Goal: Task Accomplishment & Management: Complete application form

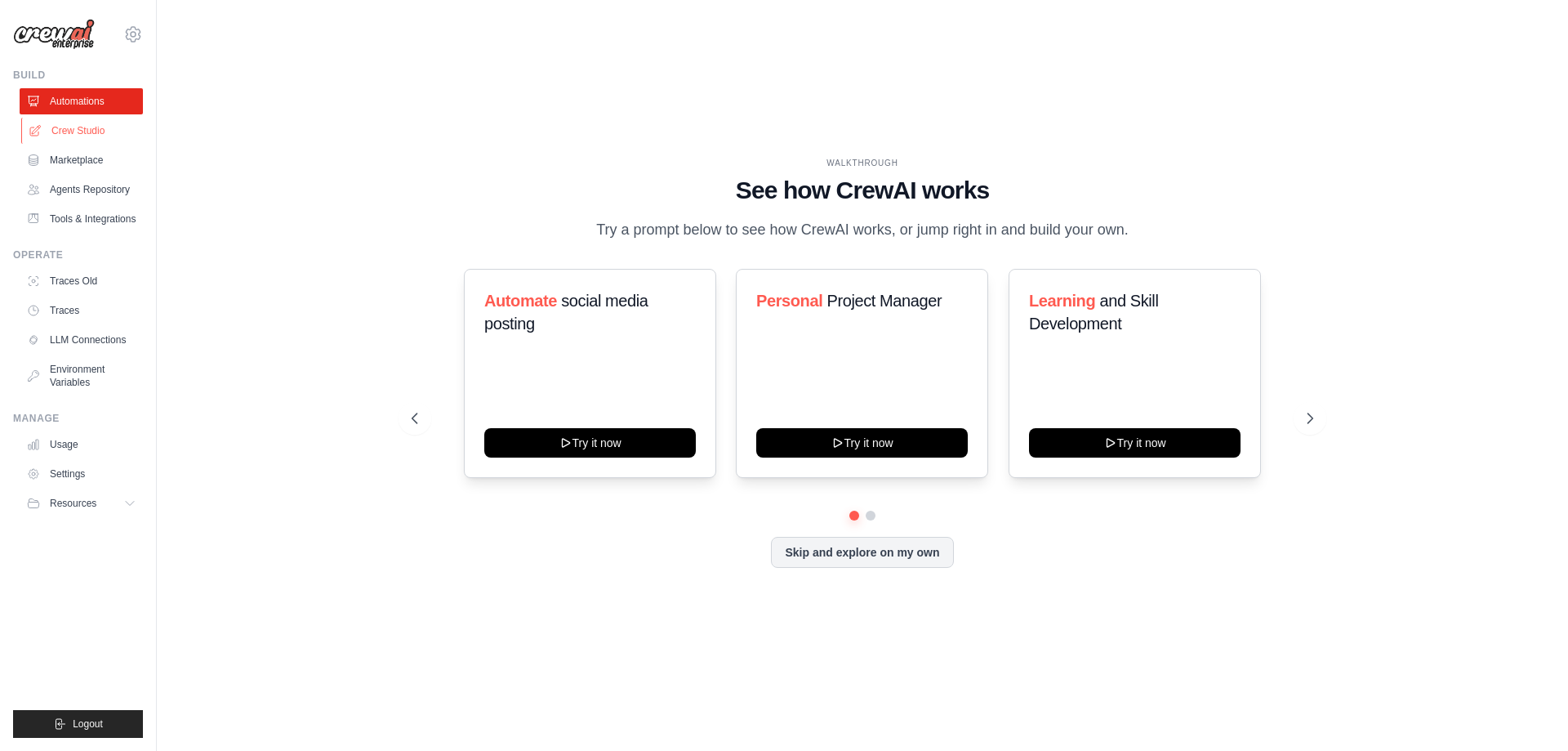
click at [76, 132] on link "Crew Studio" at bounding box center [82, 130] width 123 height 26
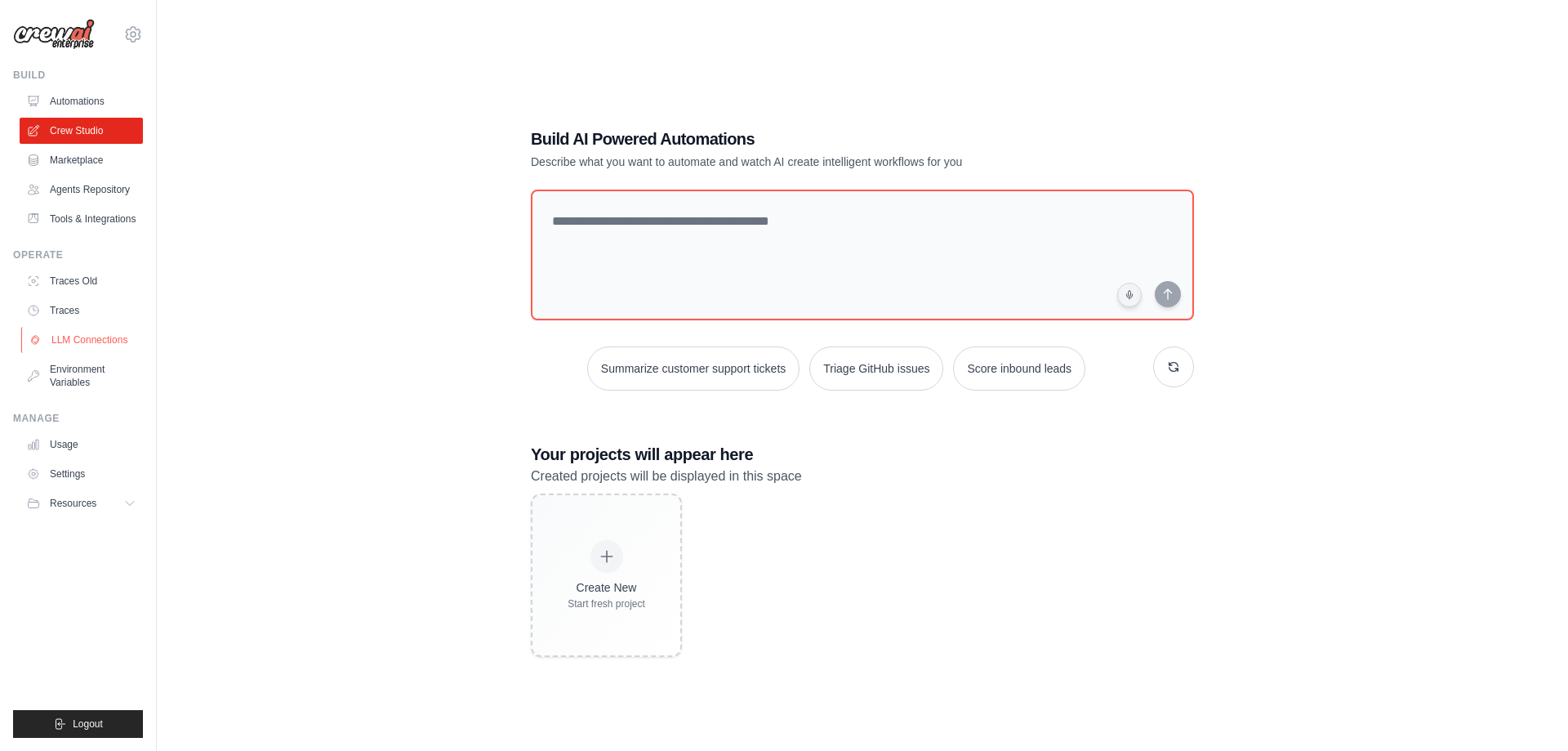
click at [68, 334] on link "LLM Connections" at bounding box center [82, 340] width 123 height 26
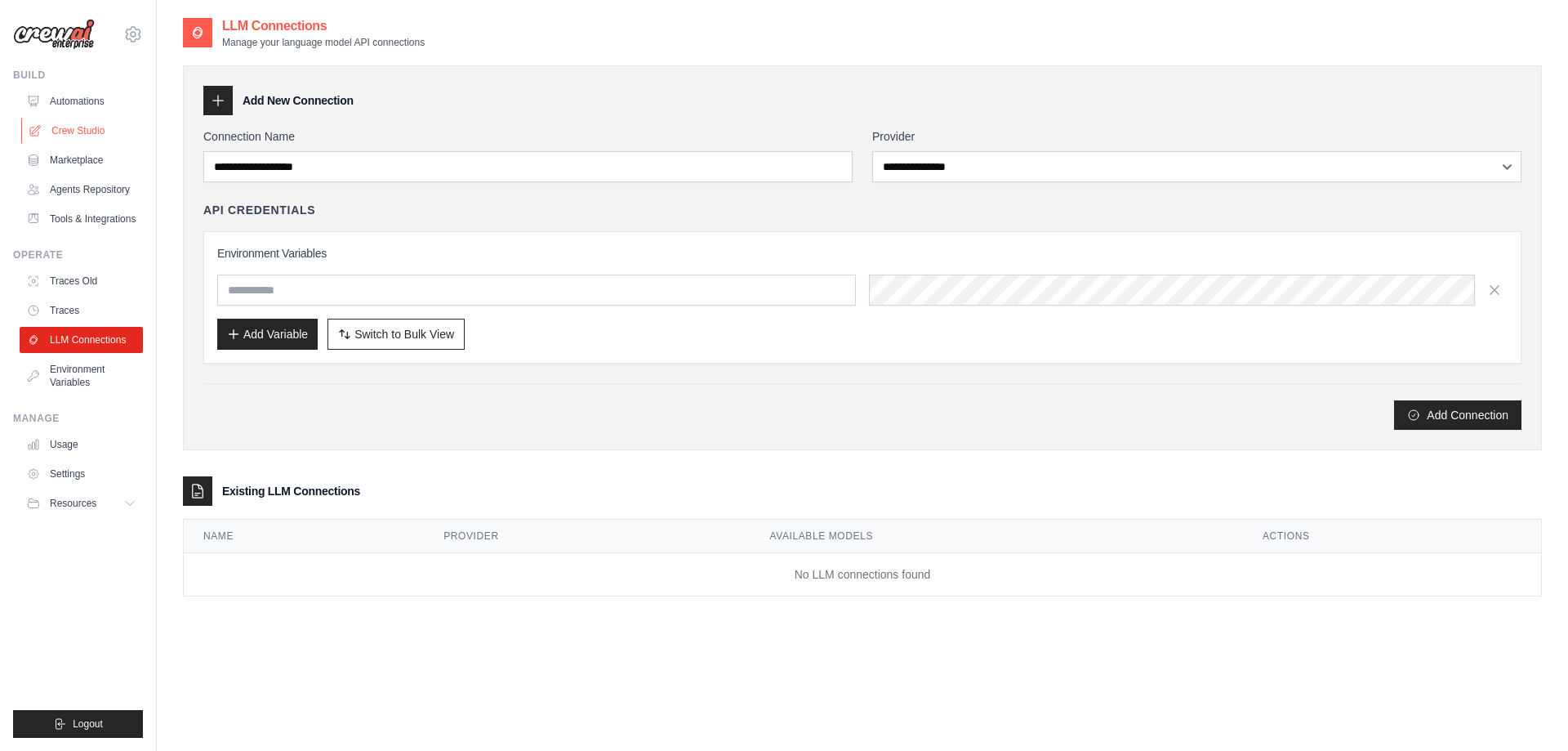
click at [99, 127] on link "Crew Studio" at bounding box center [82, 130] width 123 height 26
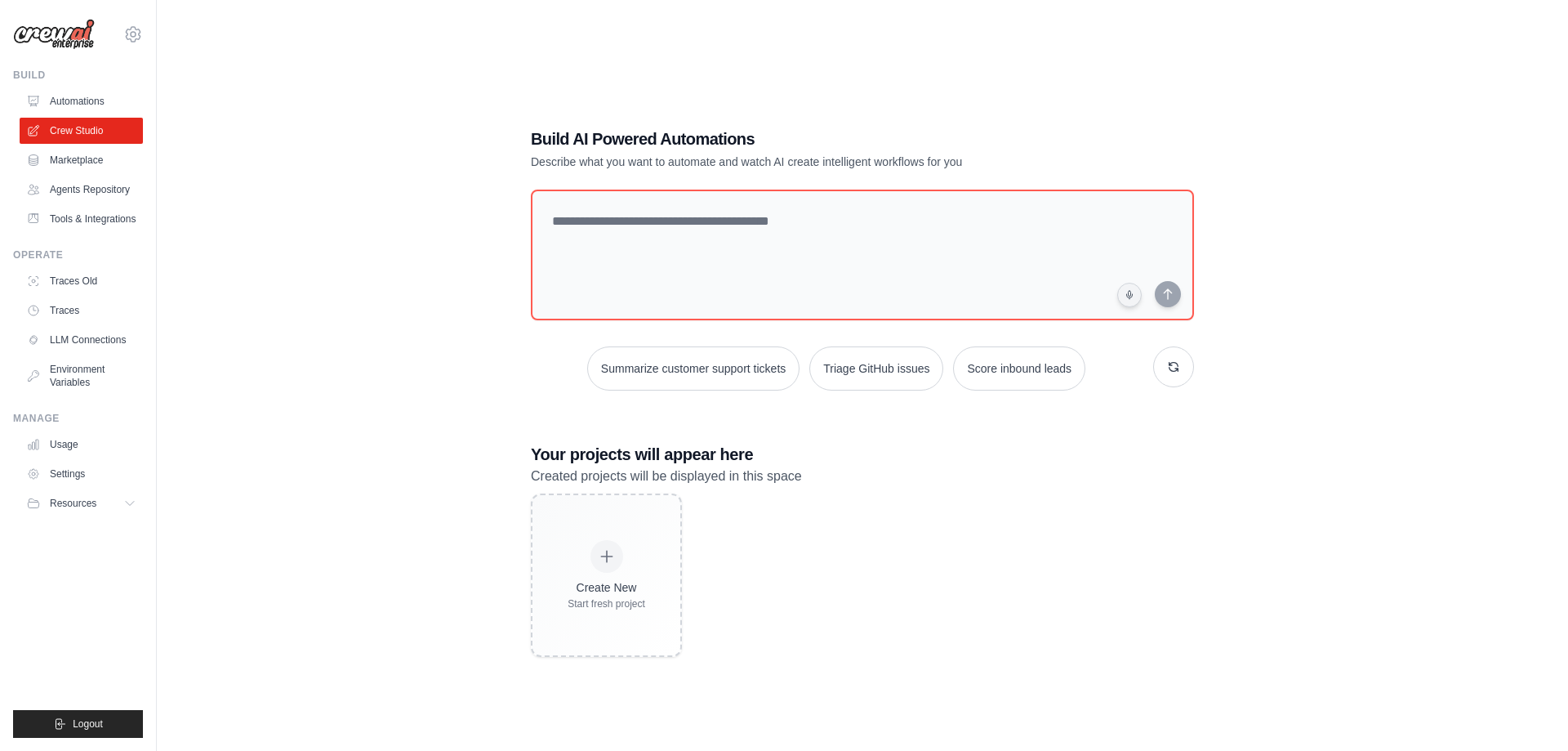
scroll to position [33, 0]
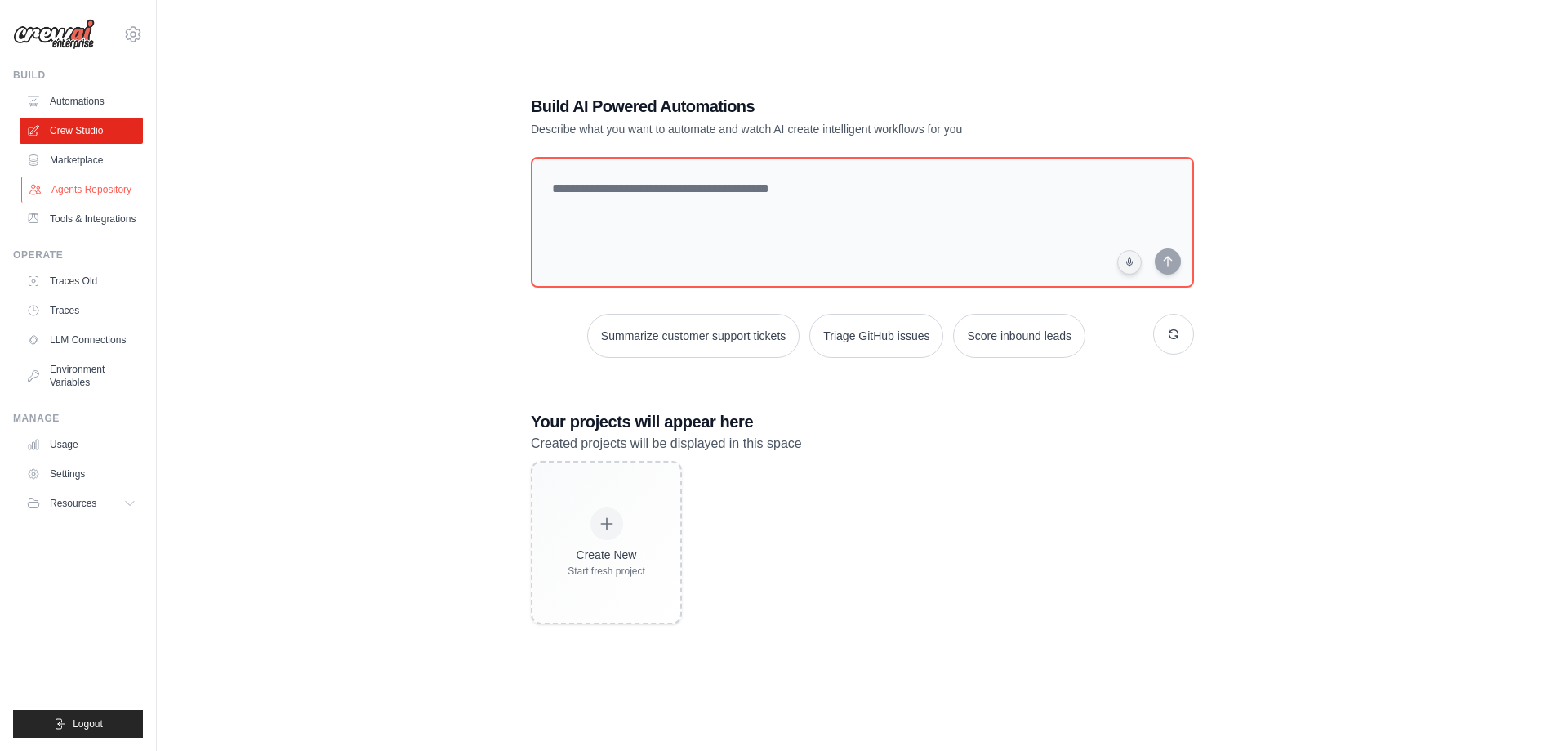
click at [75, 187] on link "Agents Repository" at bounding box center [82, 189] width 123 height 26
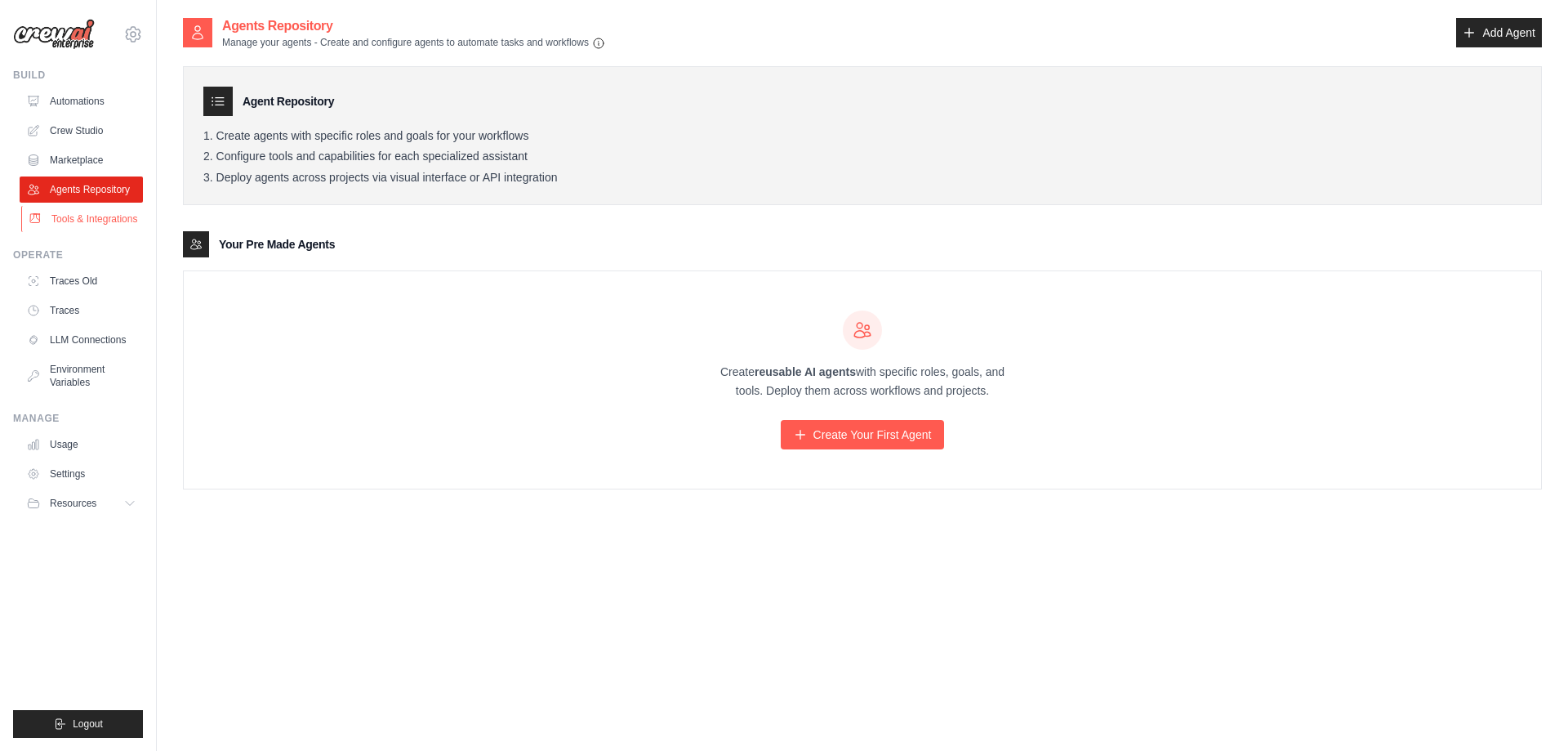
click at [79, 216] on link "Tools & Integrations" at bounding box center [82, 218] width 123 height 26
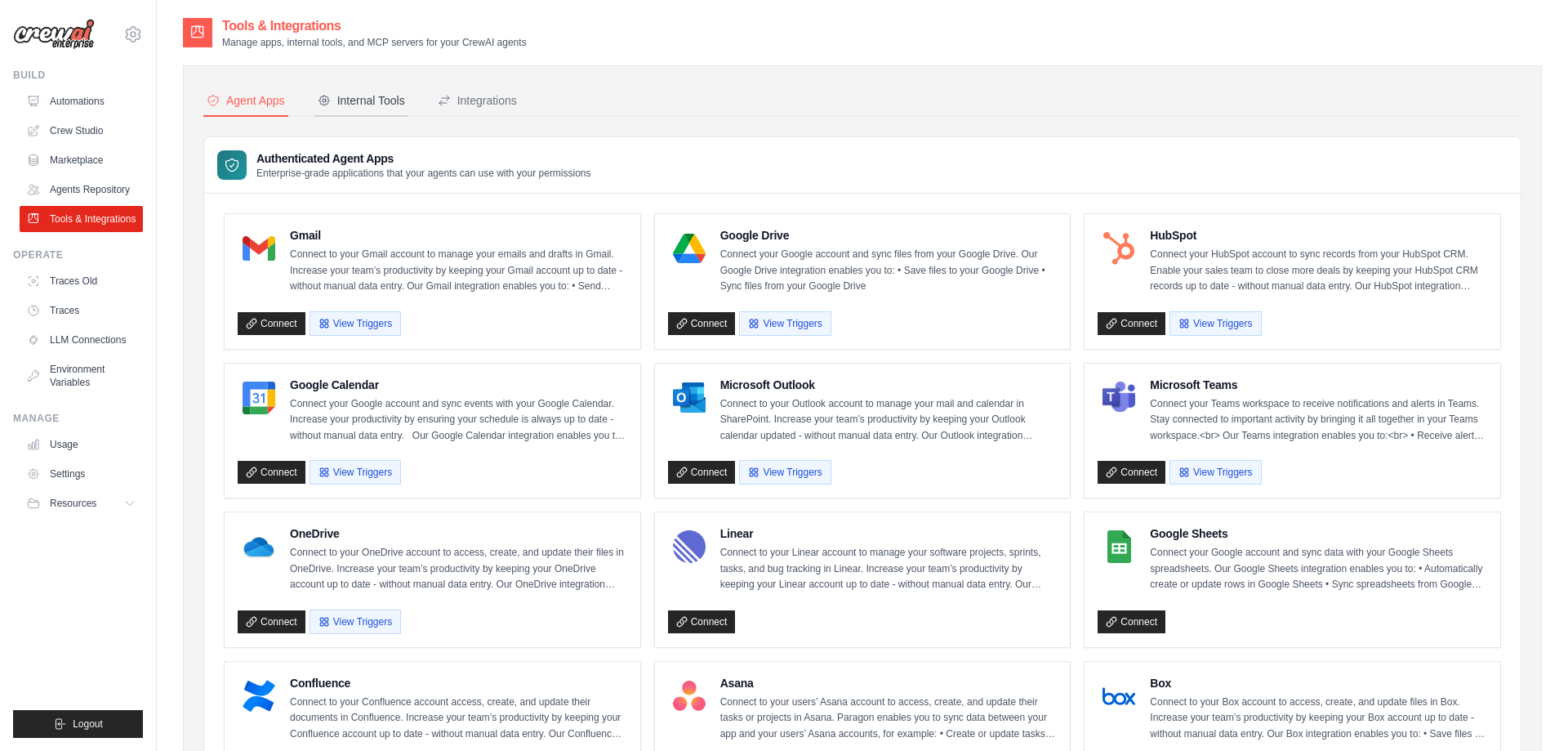
click at [370, 105] on div "Internal Tools" at bounding box center [361, 100] width 87 height 16
click at [370, 98] on div "Internal Tools" at bounding box center [361, 100] width 87 height 16
click at [489, 104] on div "Integrations" at bounding box center [477, 100] width 80 height 16
click at [374, 103] on div "Internal Tools" at bounding box center [361, 100] width 87 height 16
click at [354, 102] on div "Internal Tools" at bounding box center [361, 100] width 87 height 16
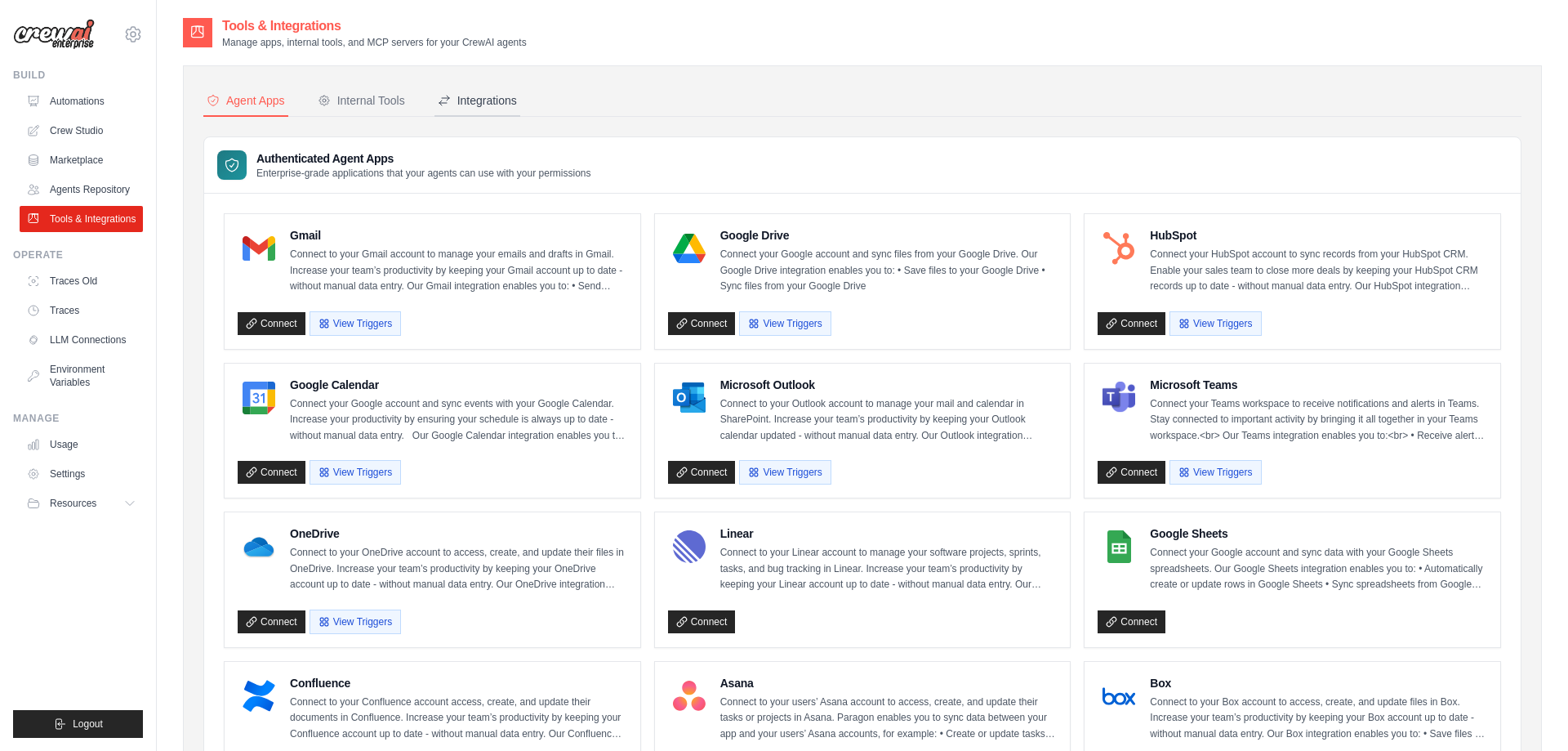
click at [488, 106] on div "Integrations" at bounding box center [477, 100] width 80 height 16
click at [435, 95] on nav "Agent Apps Internal Tools Integrations" at bounding box center [863, 101] width 1319 height 31
click at [448, 98] on icon at bounding box center [444, 100] width 10 height 10
click at [84, 185] on link "Agents Repository" at bounding box center [82, 189] width 123 height 26
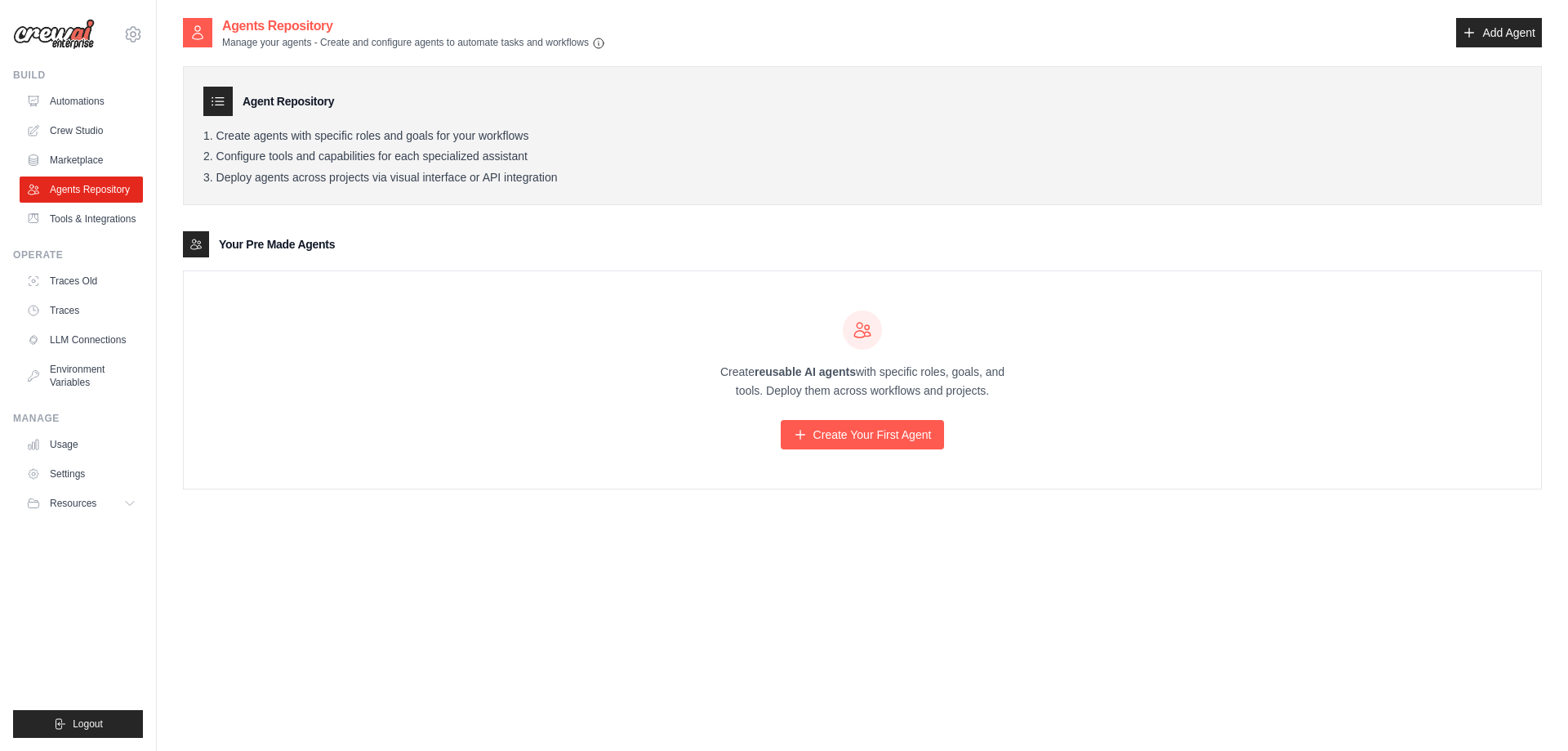
drag, startPoint x: 313, startPoint y: 133, endPoint x: 535, endPoint y: 142, distance: 222.2
click at [535, 142] on li "Create agents with specific roles and goals for your workflows" at bounding box center [863, 136] width 1319 height 15
click at [539, 142] on li "Create agents with specific roles and goals for your workflows" at bounding box center [863, 136] width 1319 height 15
click at [822, 429] on link "Create Your First Agent" at bounding box center [863, 435] width 164 height 29
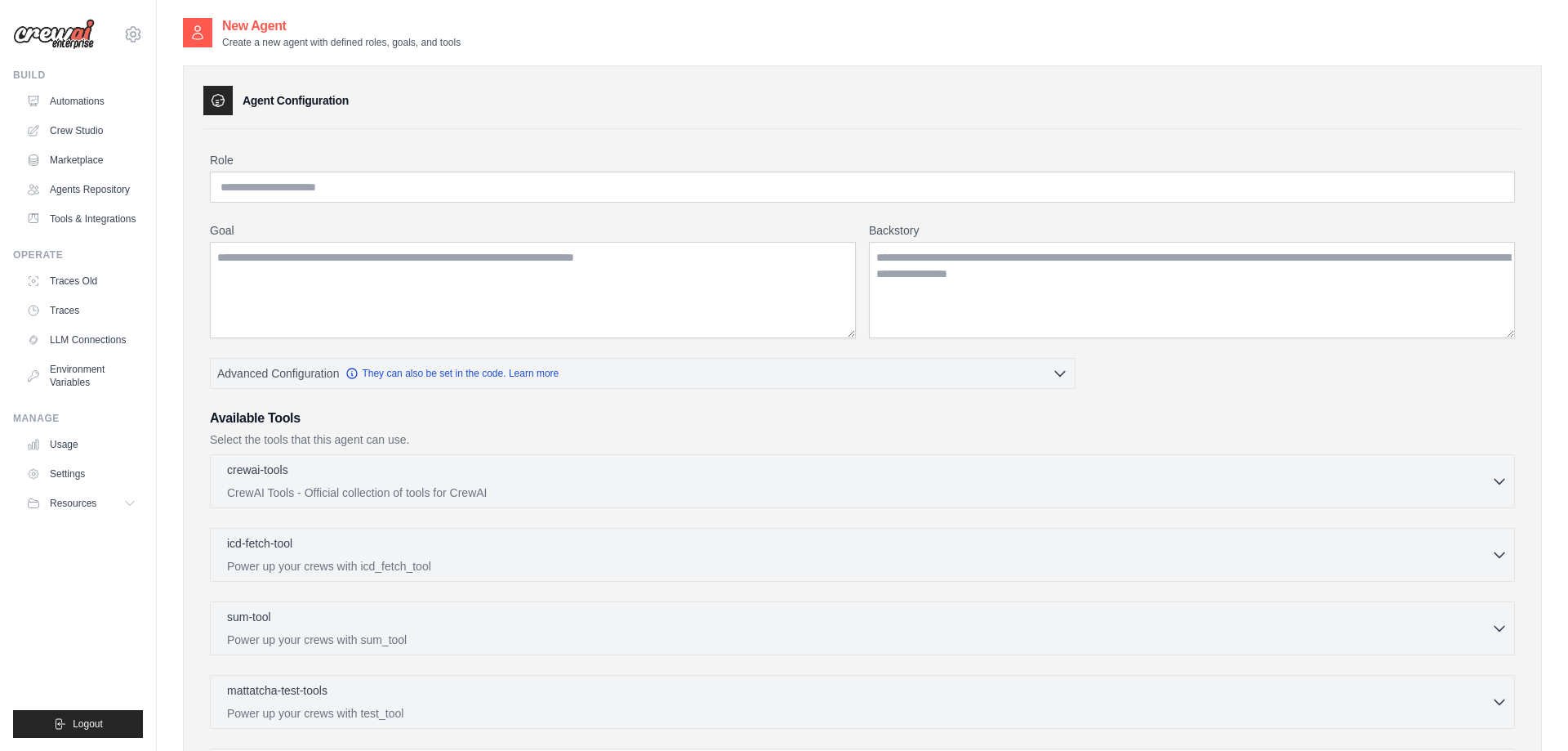
scroll to position [167, 0]
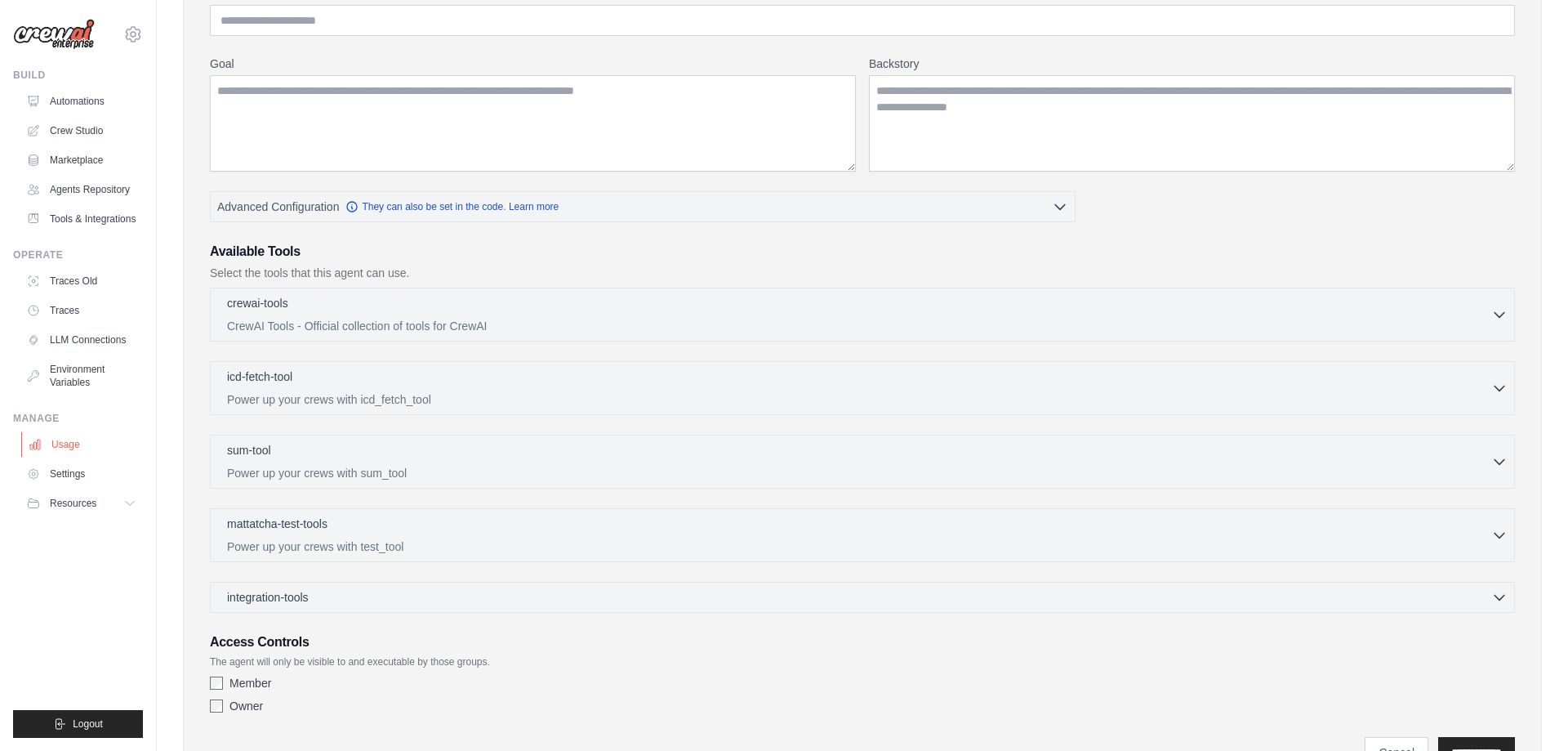
click at [58, 443] on link "Usage" at bounding box center [82, 443] width 123 height 26
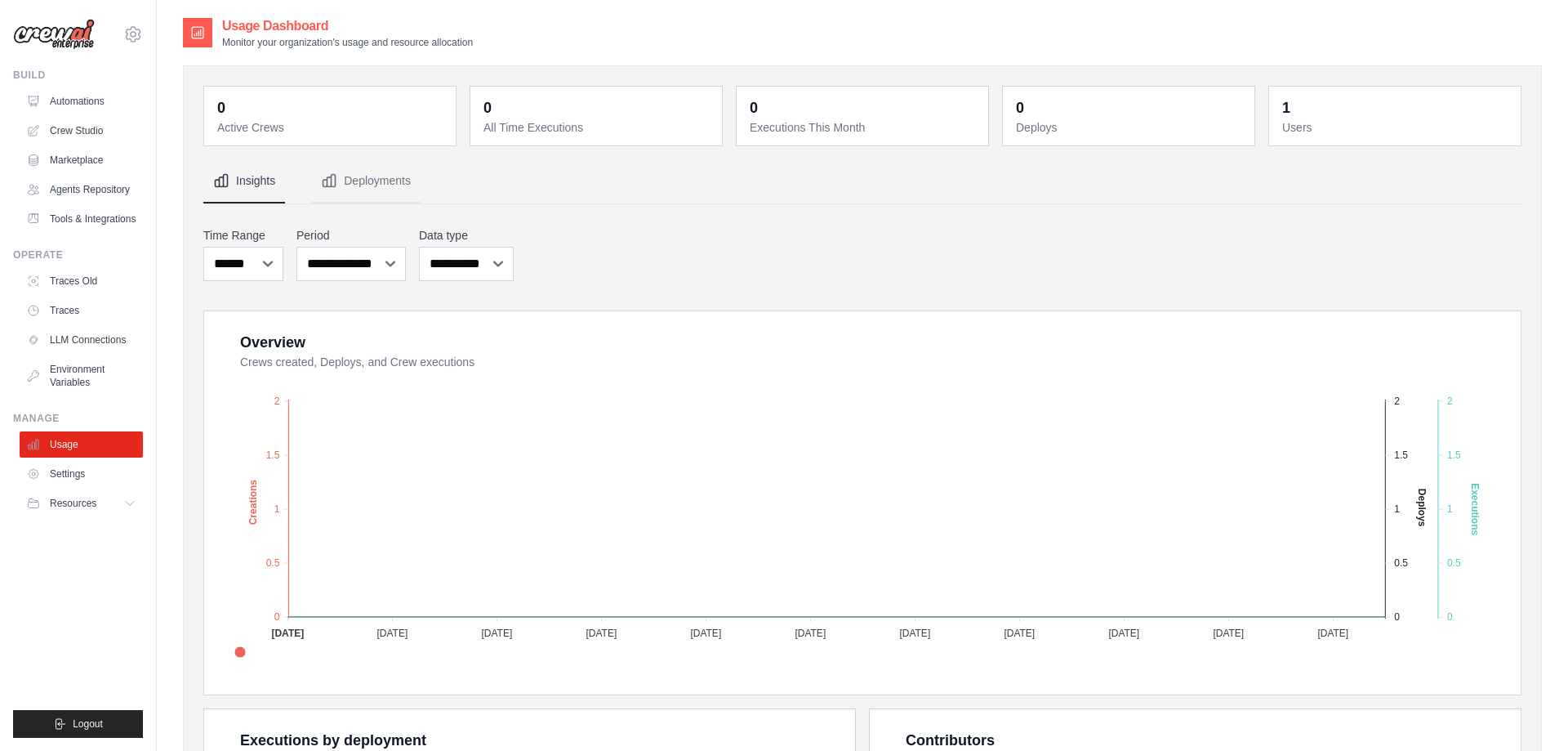
click at [81, 720] on span "Logout" at bounding box center [87, 723] width 30 height 13
